Goal: Find specific page/section: Find specific page/section

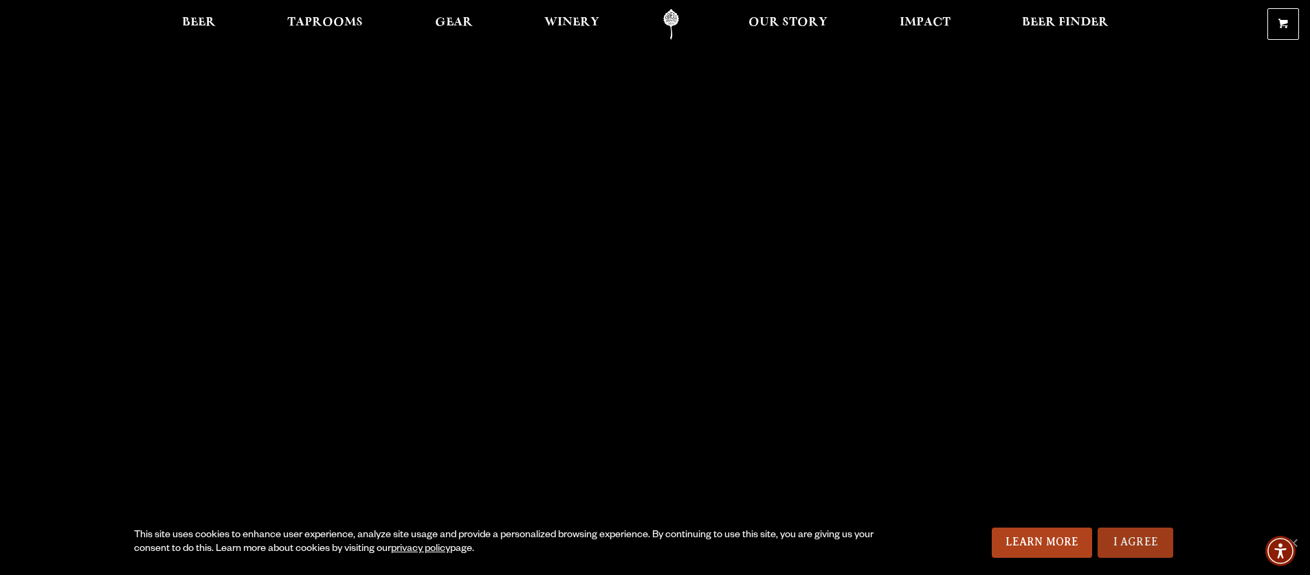
click at [1138, 535] on link "I Agree" at bounding box center [1136, 543] width 76 height 30
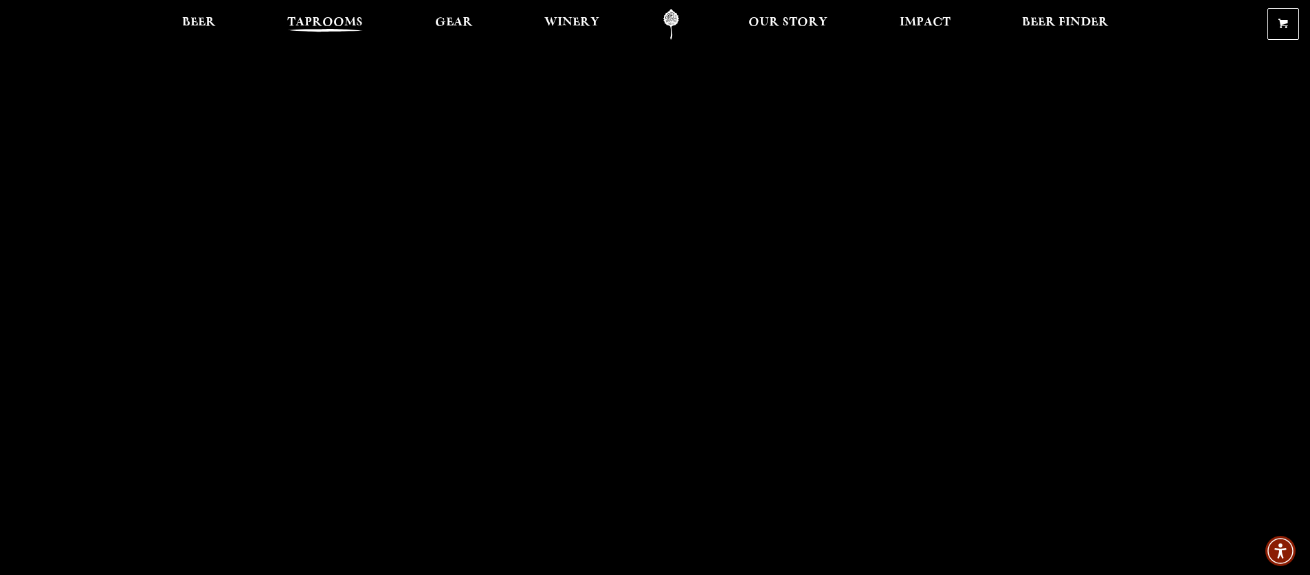
click at [332, 22] on span "Taprooms" at bounding box center [325, 22] width 76 height 11
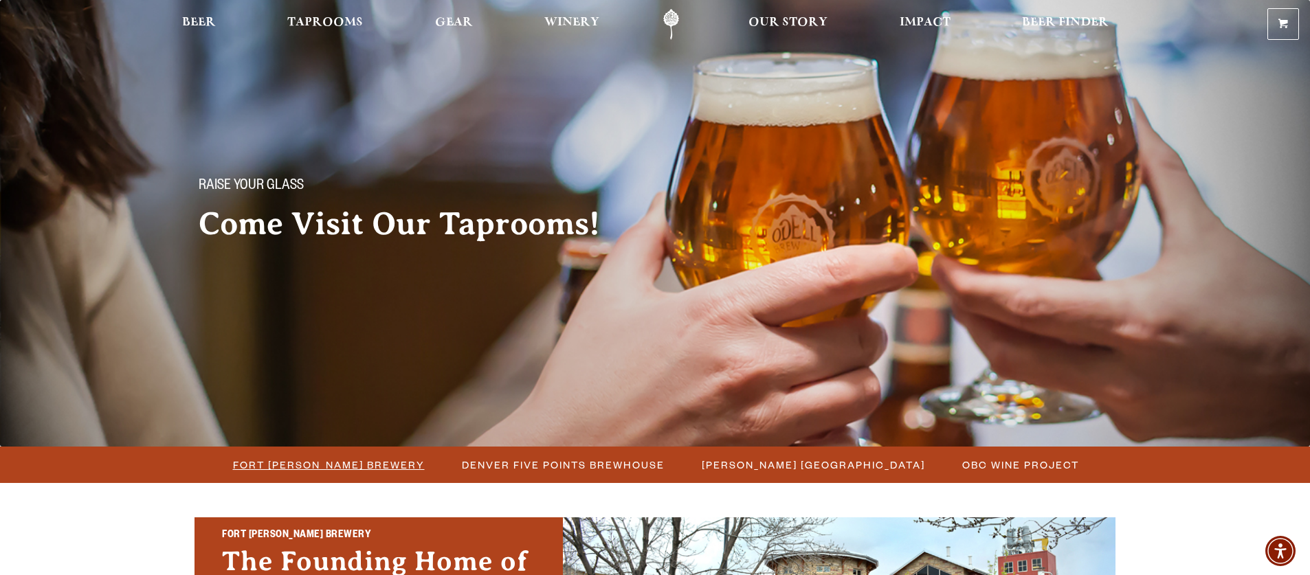
click at [368, 464] on span "Fort [PERSON_NAME] Brewery" at bounding box center [329, 465] width 192 height 20
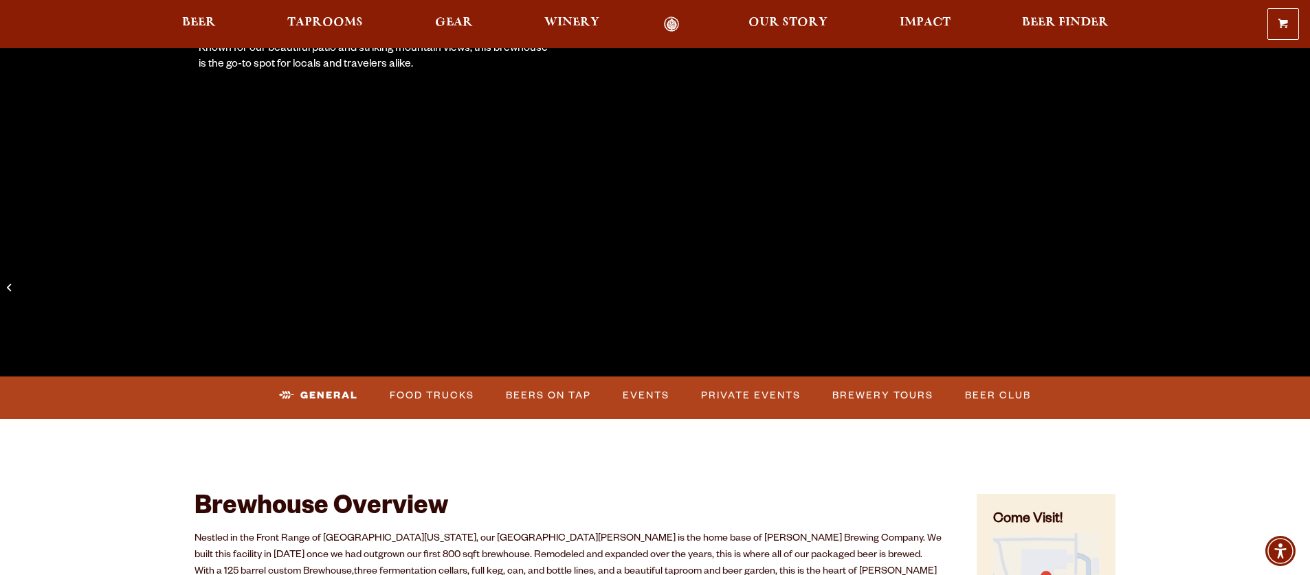
scroll to position [331, 0]
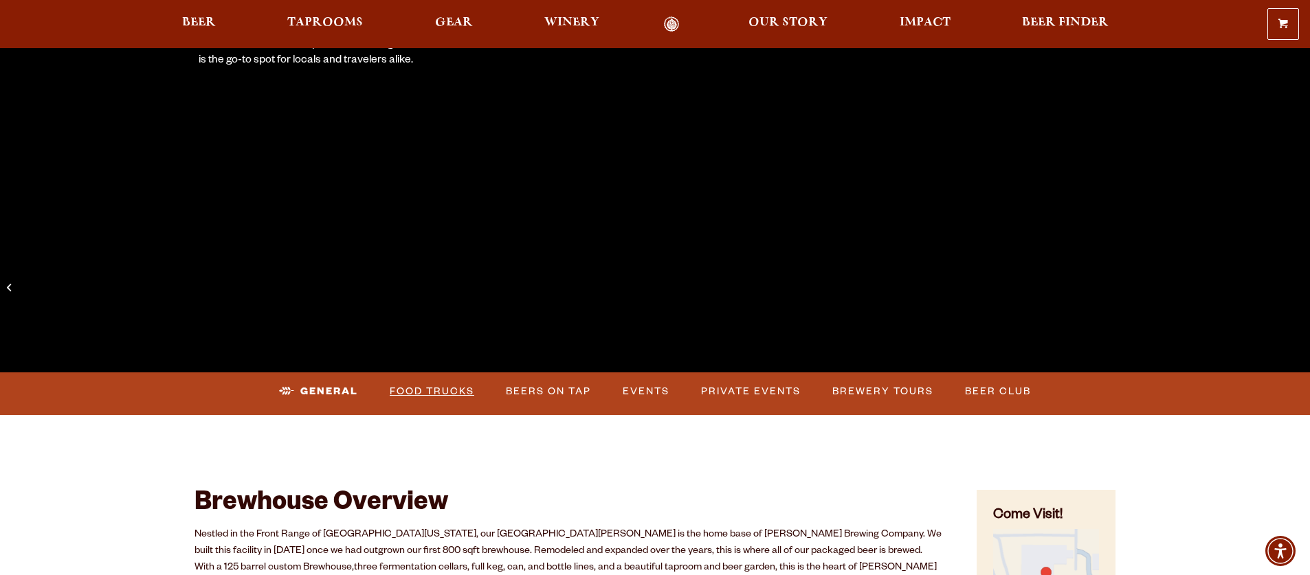
click at [429, 388] on link "Food Trucks" at bounding box center [432, 392] width 96 height 32
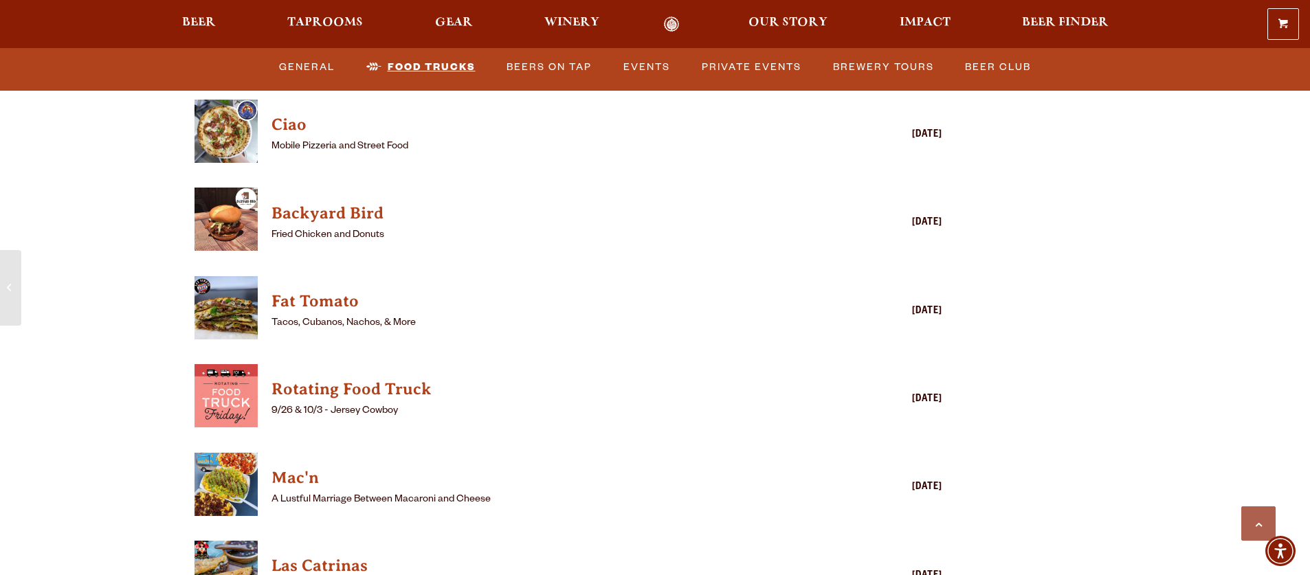
scroll to position [3649, 0]
